Goal: Task Accomplishment & Management: Complete application form

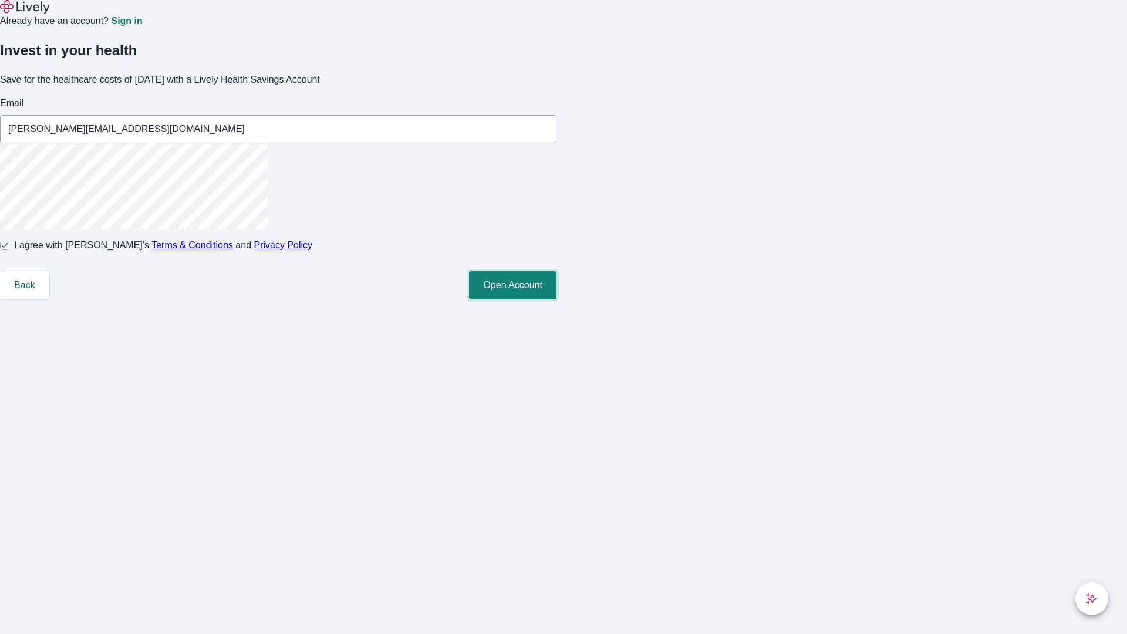
click at [556, 299] on button "Open Account" at bounding box center [512, 285] width 87 height 28
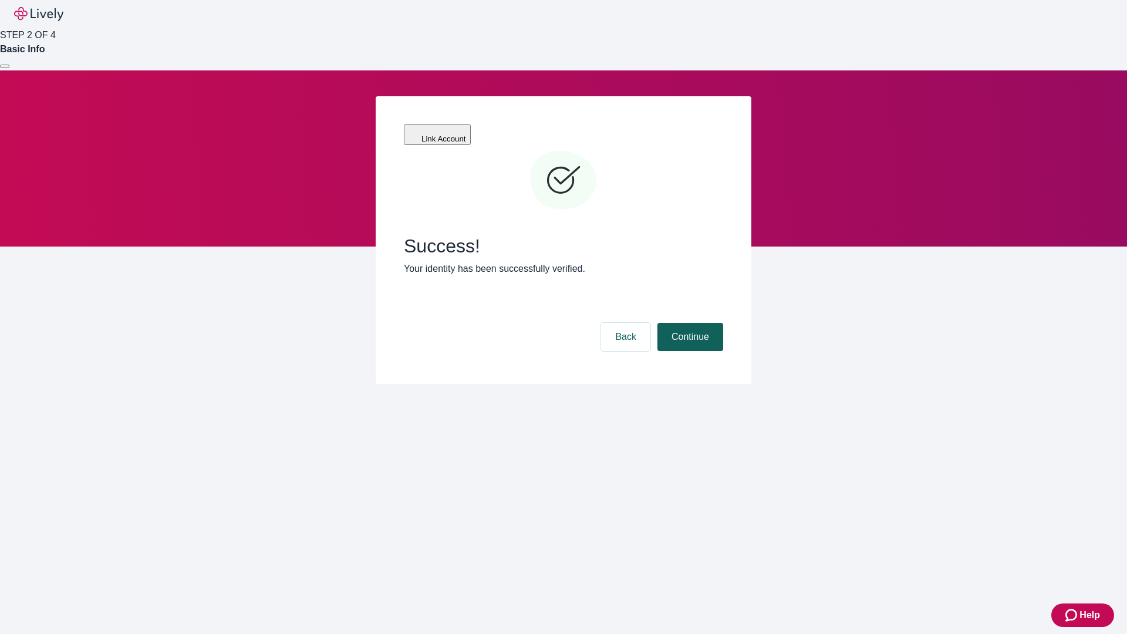
click at [689, 323] on button "Continue" at bounding box center [690, 337] width 66 height 28
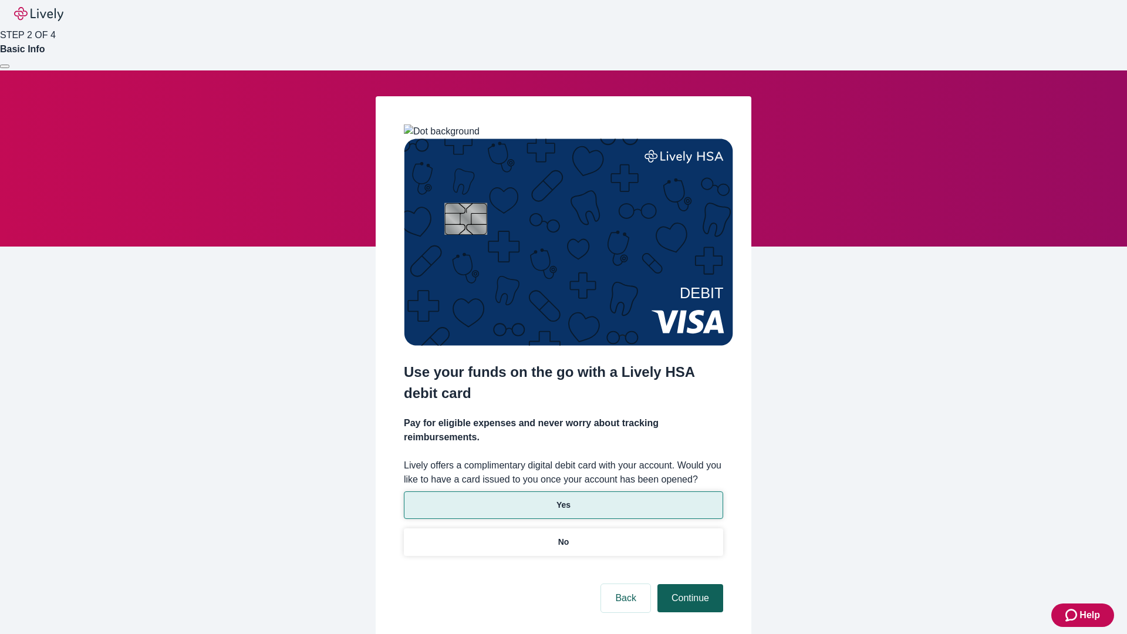
click at [563, 499] on p "Yes" at bounding box center [563, 505] width 14 height 12
click at [689, 584] on button "Continue" at bounding box center [690, 598] width 66 height 28
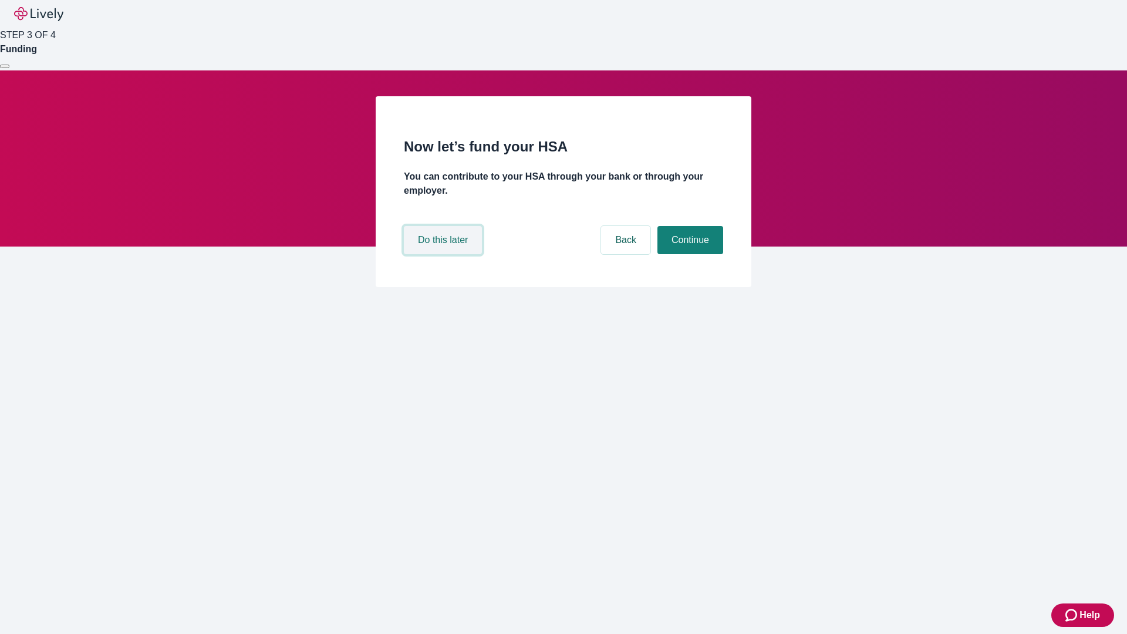
click at [444, 254] on button "Do this later" at bounding box center [443, 240] width 78 height 28
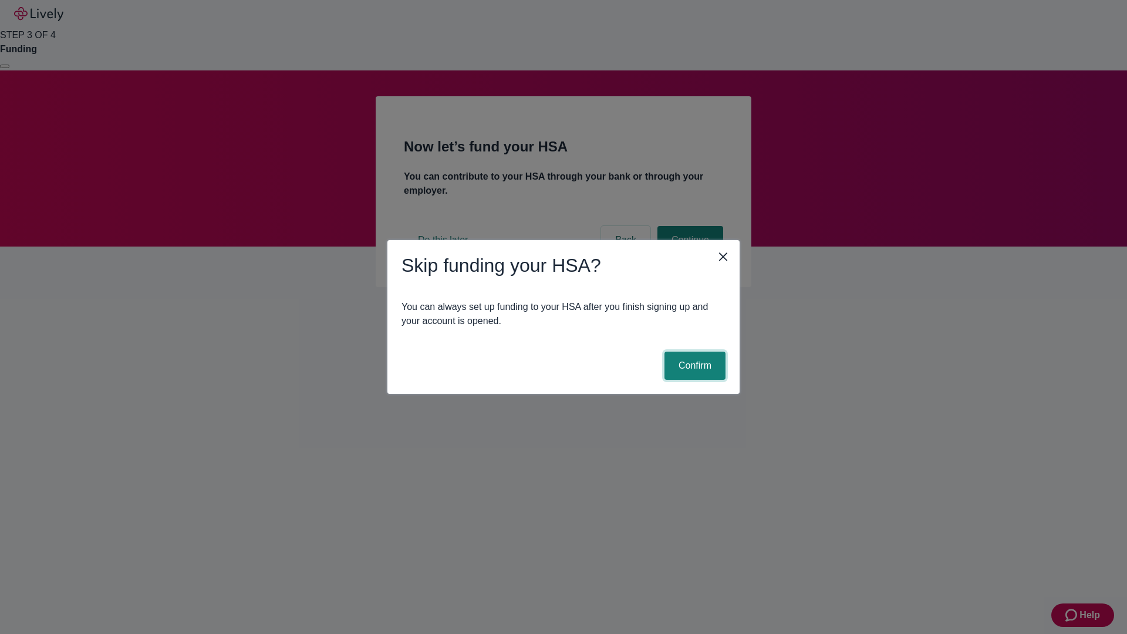
click at [693, 366] on button "Confirm" at bounding box center [694, 366] width 61 height 28
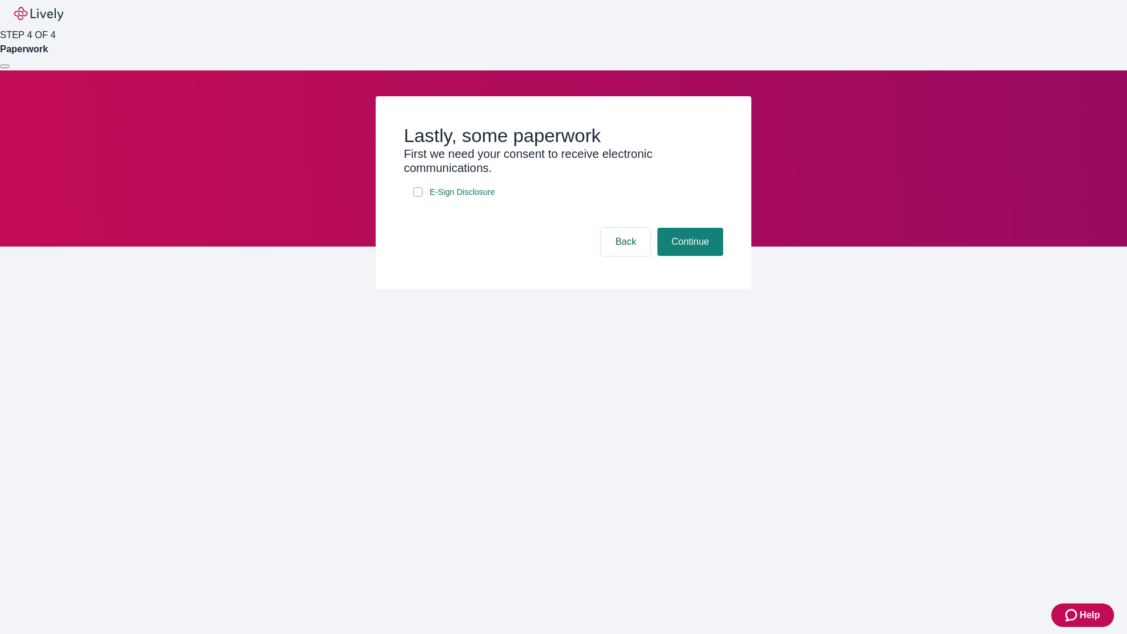
click at [418, 197] on input "E-Sign Disclosure" at bounding box center [417, 191] width 9 height 9
checkbox input "true"
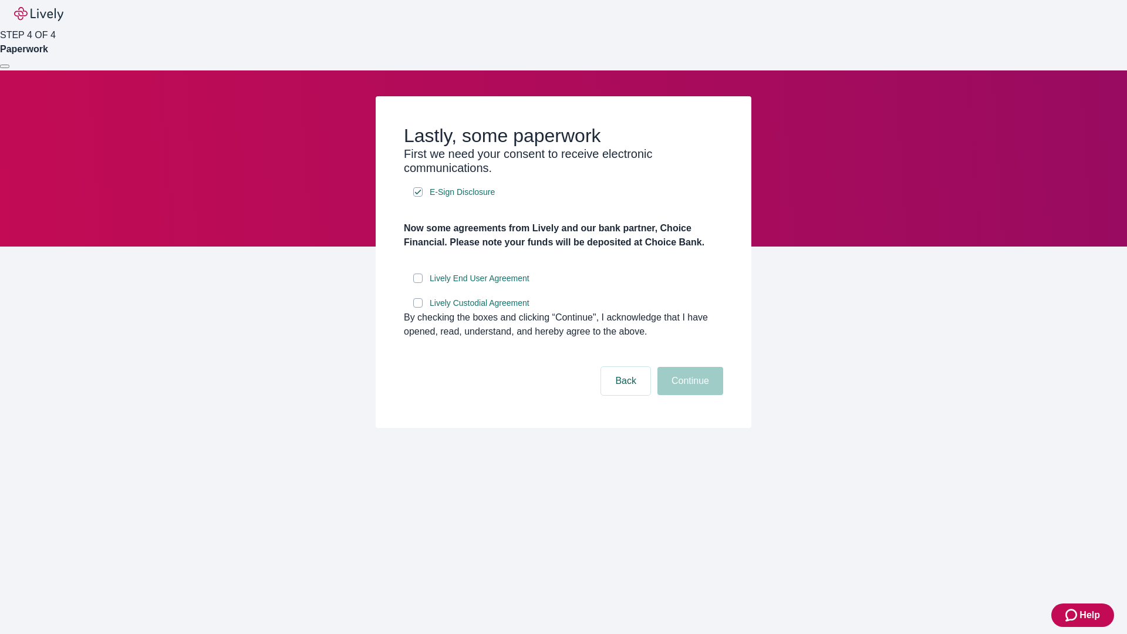
click at [418, 283] on input "Lively End User Agreement" at bounding box center [417, 278] width 9 height 9
checkbox input "true"
click at [418, 308] on input "Lively Custodial Agreement" at bounding box center [417, 302] width 9 height 9
checkbox input "true"
click at [689, 395] on button "Continue" at bounding box center [690, 381] width 66 height 28
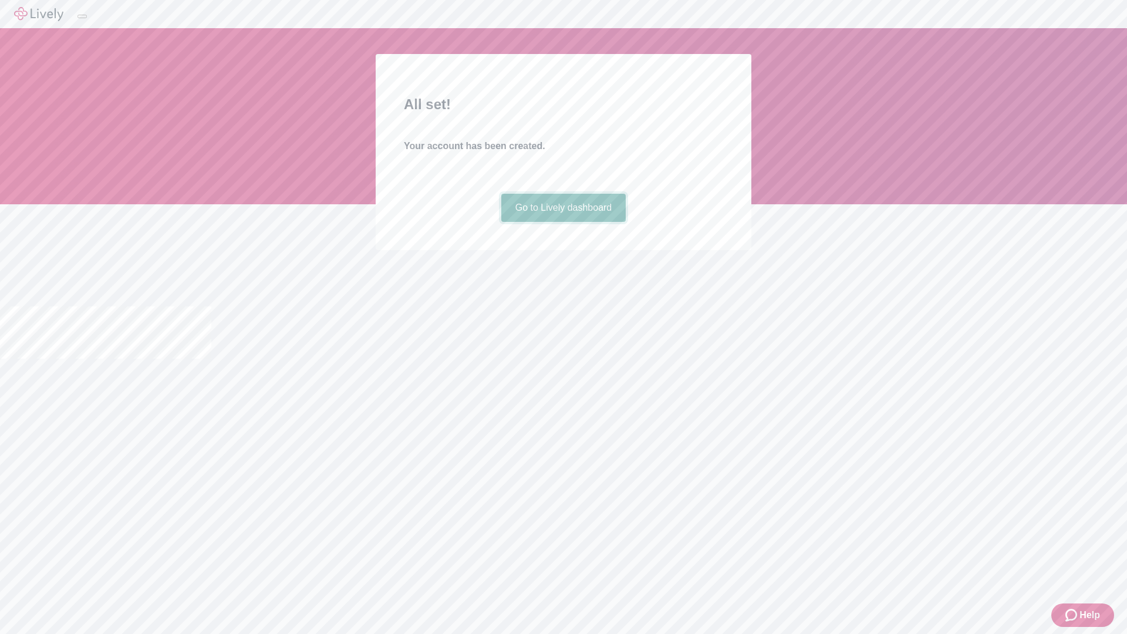
click at [563, 222] on link "Go to Lively dashboard" at bounding box center [563, 208] width 125 height 28
